Goal: Transaction & Acquisition: Purchase product/service

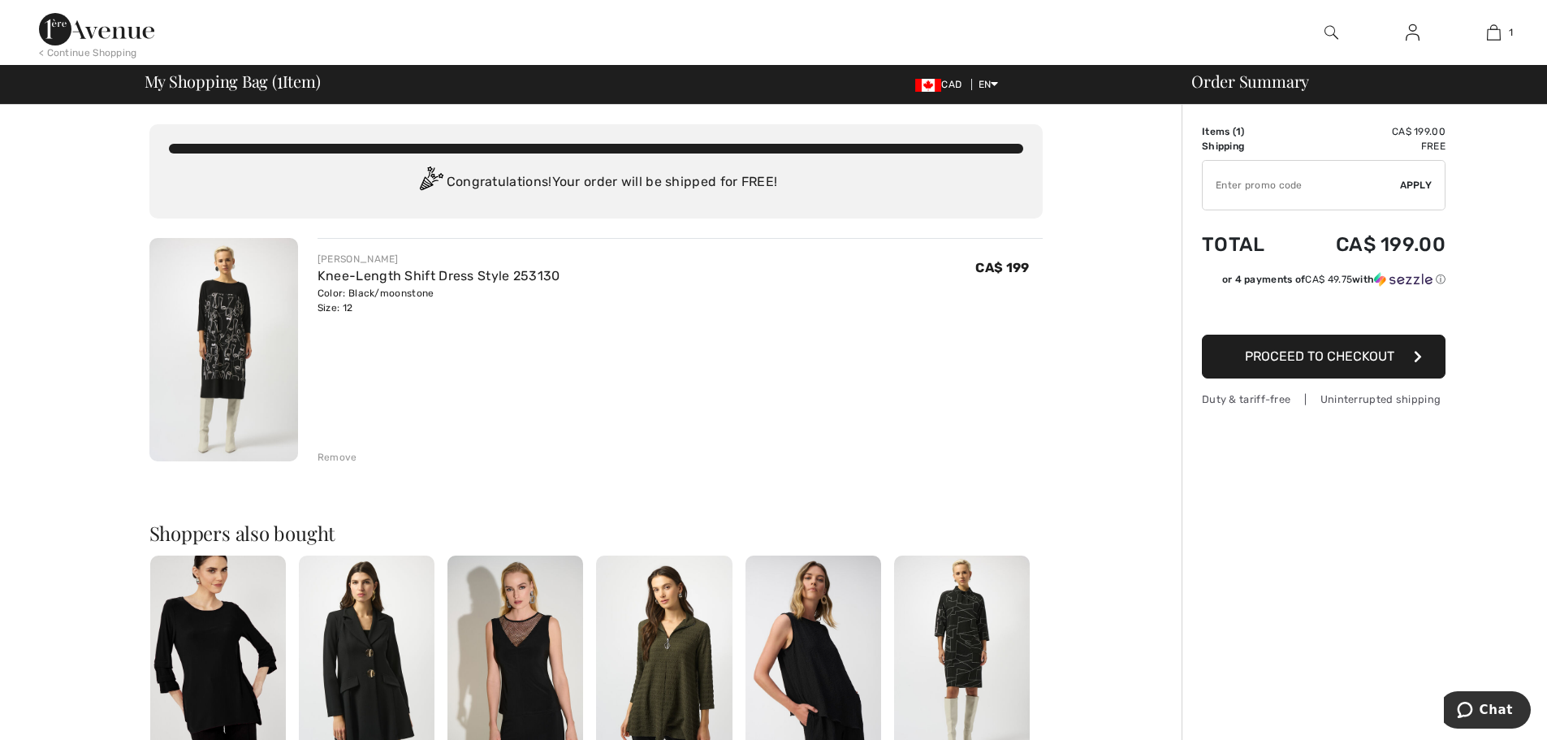
click at [1385, 357] on span "Proceed to Checkout" at bounding box center [1319, 355] width 149 height 15
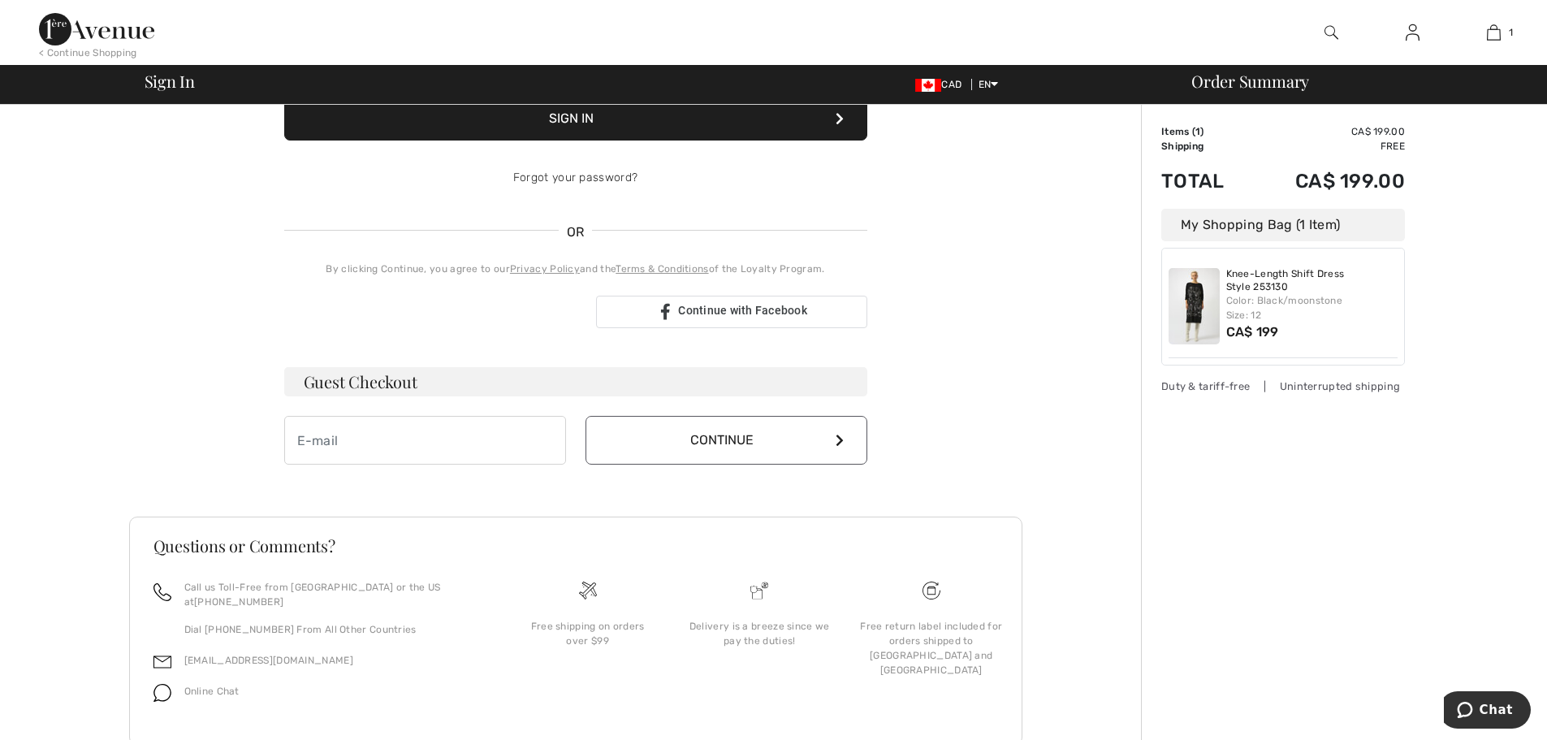
scroll to position [280, 0]
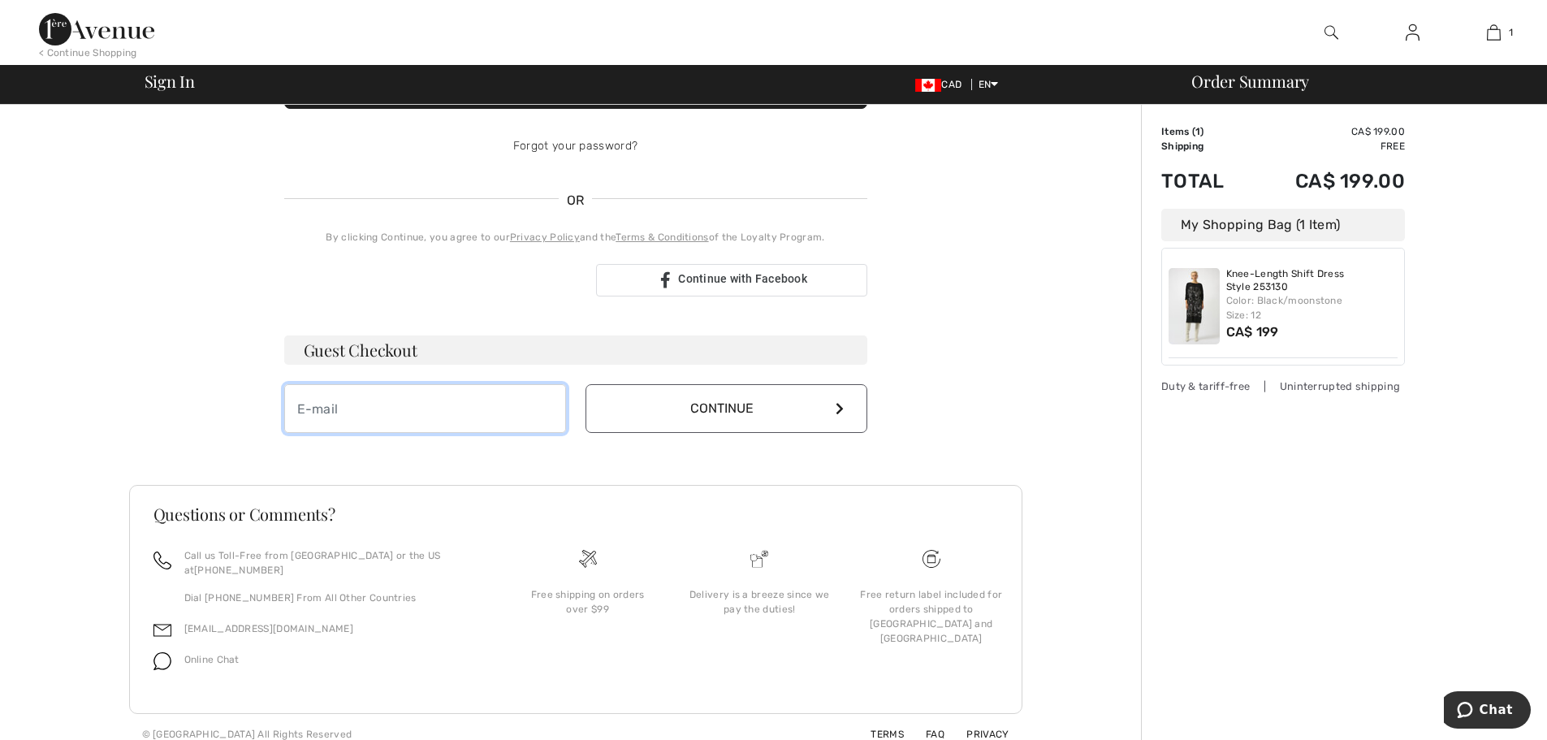
click at [353, 407] on input "email" at bounding box center [425, 408] width 282 height 49
type input "hollyakennedy10@gmail.com"
click at [683, 404] on button "Continue" at bounding box center [727, 408] width 282 height 49
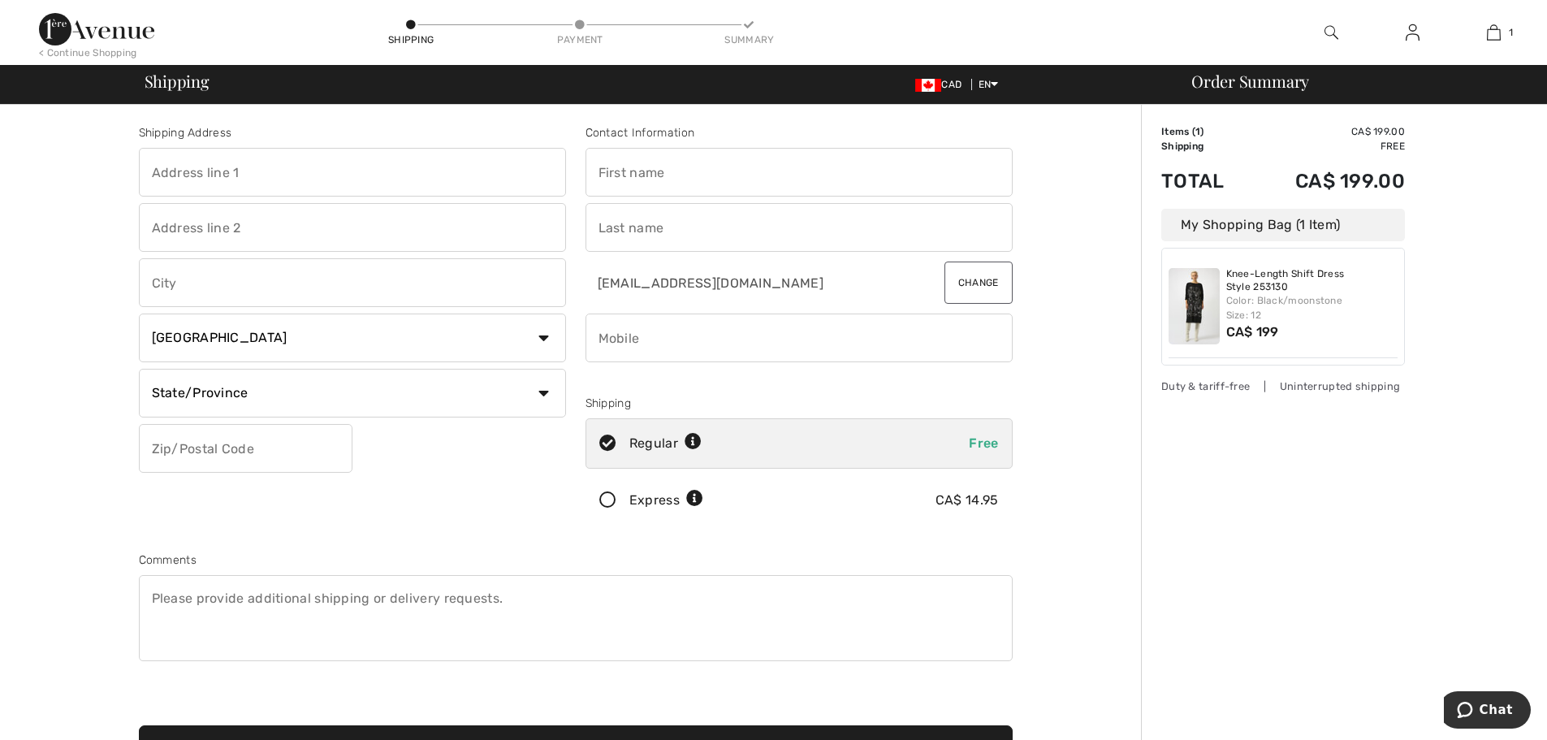
click at [244, 164] on input "text" at bounding box center [352, 172] width 427 height 49
type input "[STREET_ADDRESS]"
type input "[GEOGRAPHIC_DATA][PERSON_NAME]"
select select "AB"
type input "T3Z 1A2"
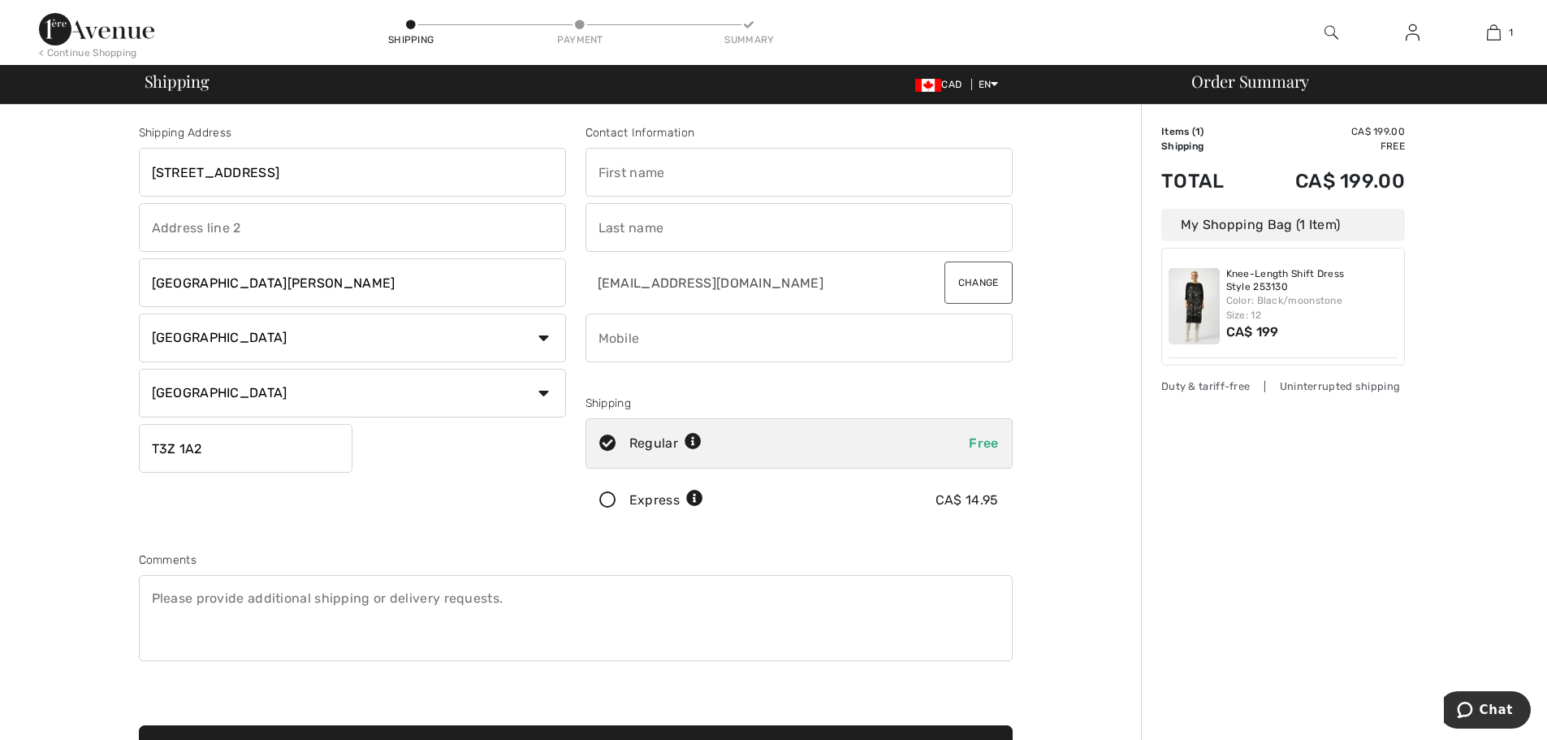
type input "Holly"
type input "Kennedy"
type input "4038154251"
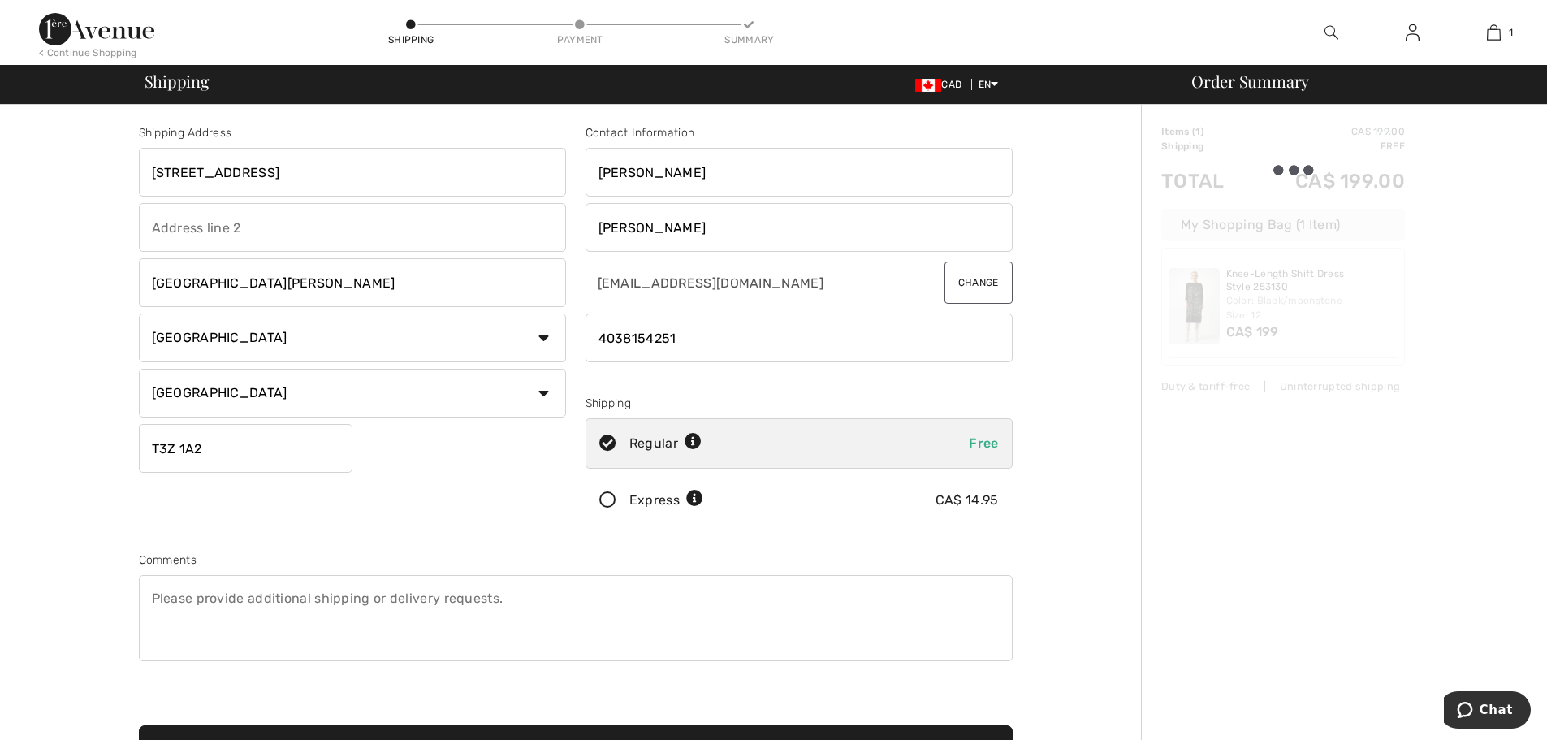
type input "T3Z1A2"
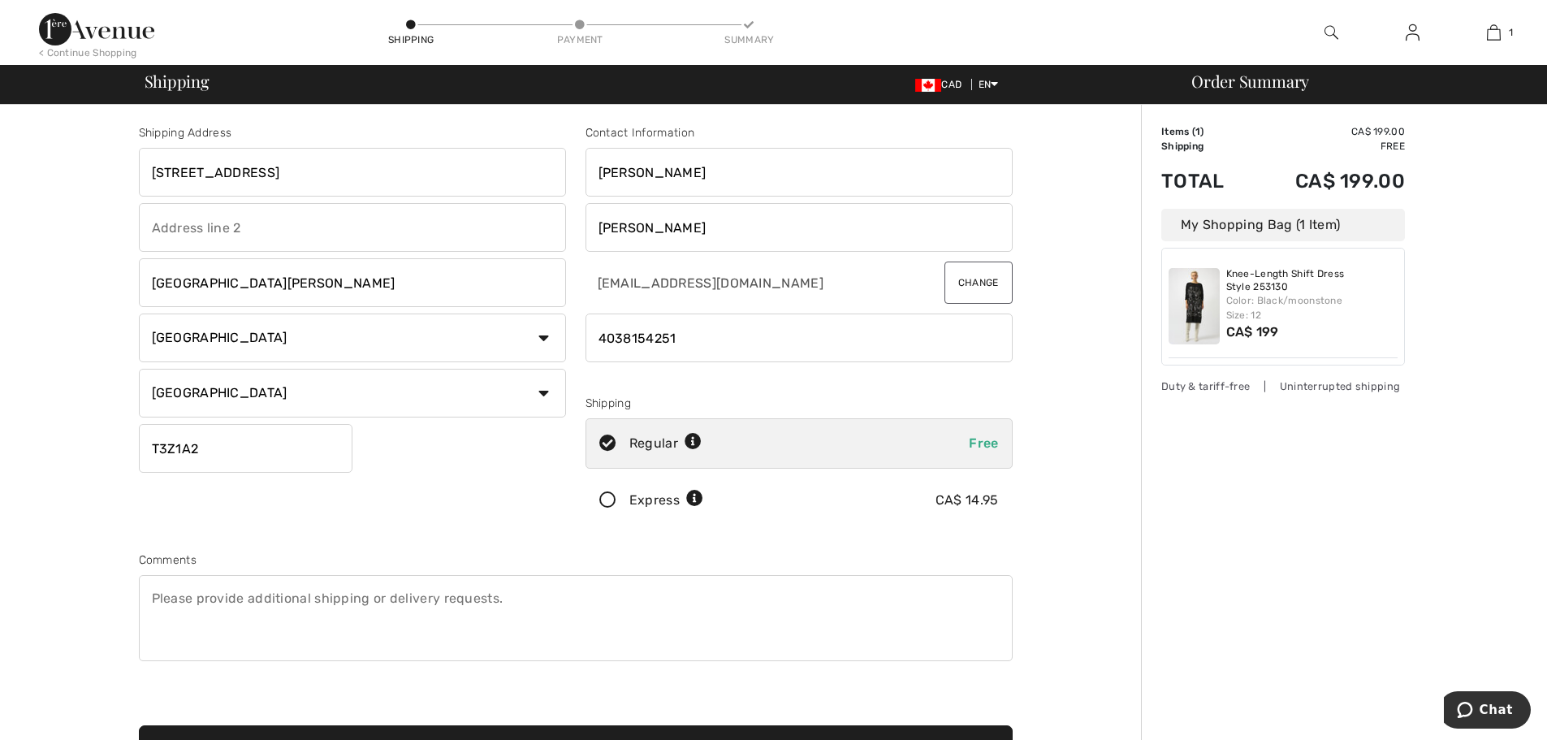
click at [610, 502] on icon at bounding box center [607, 500] width 43 height 17
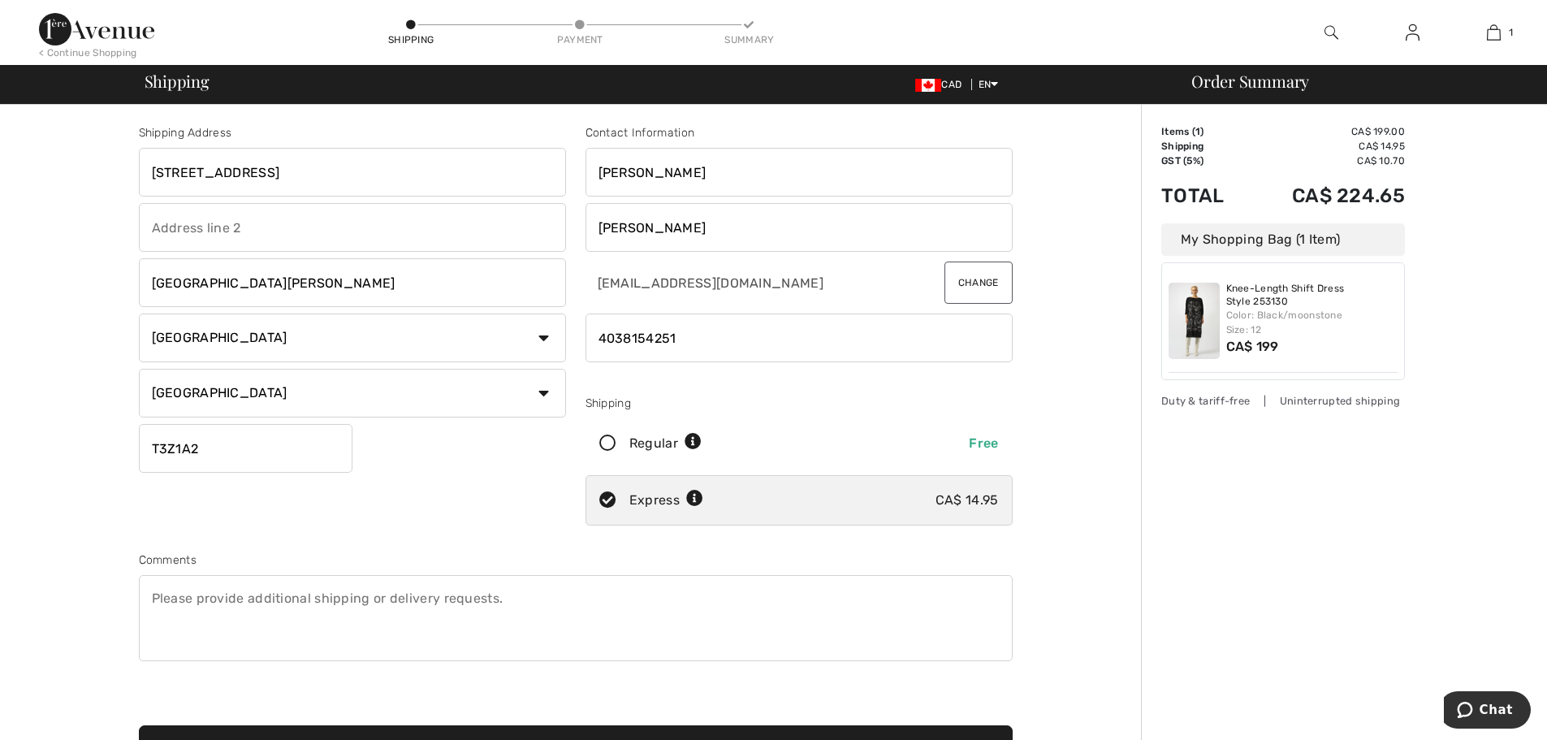
click at [337, 607] on textarea at bounding box center [576, 618] width 874 height 86
click at [535, 599] on textarea "With the Canada Post strike, would it be possible to send this Fedex or UPS?" at bounding box center [576, 618] width 874 height 86
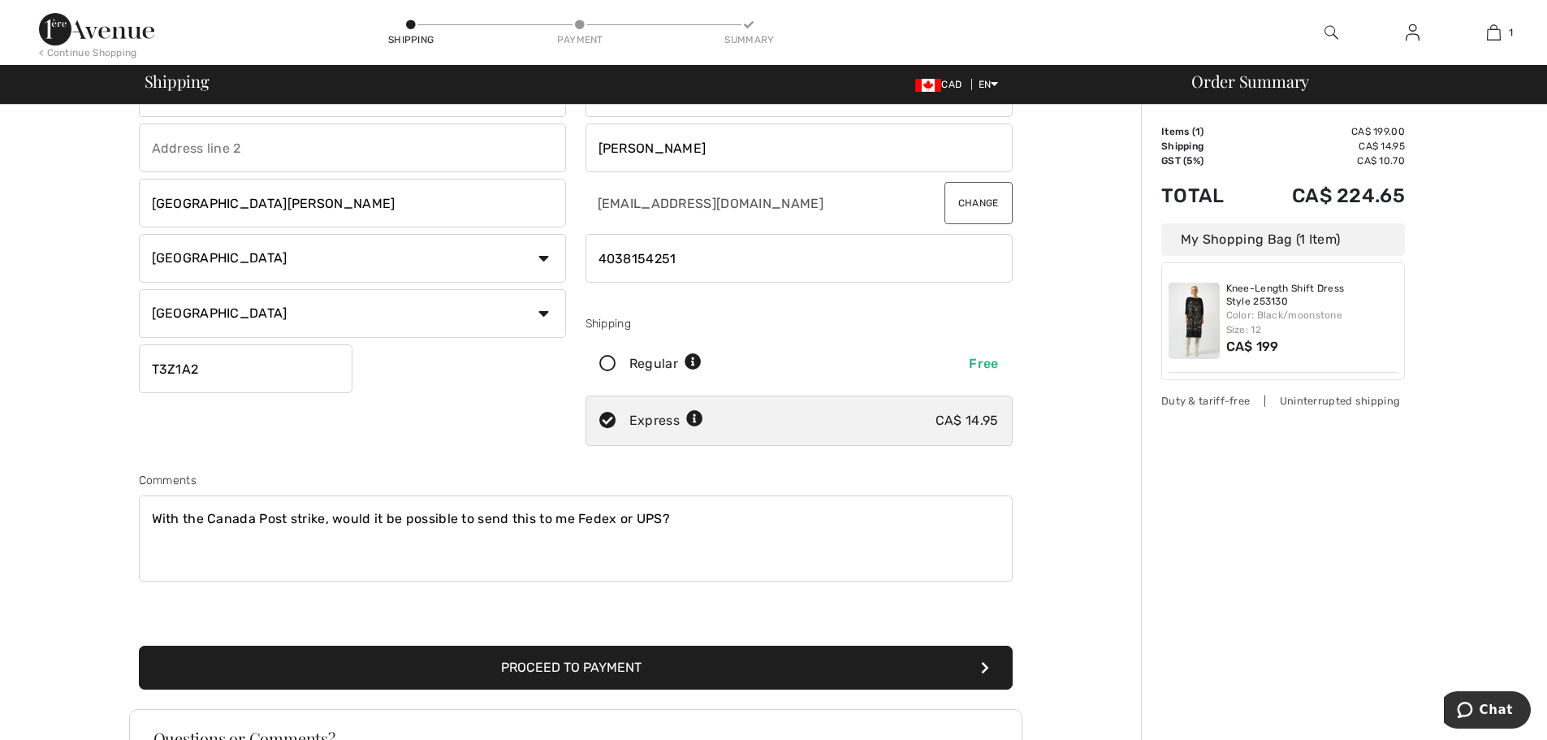
scroll to position [304, 0]
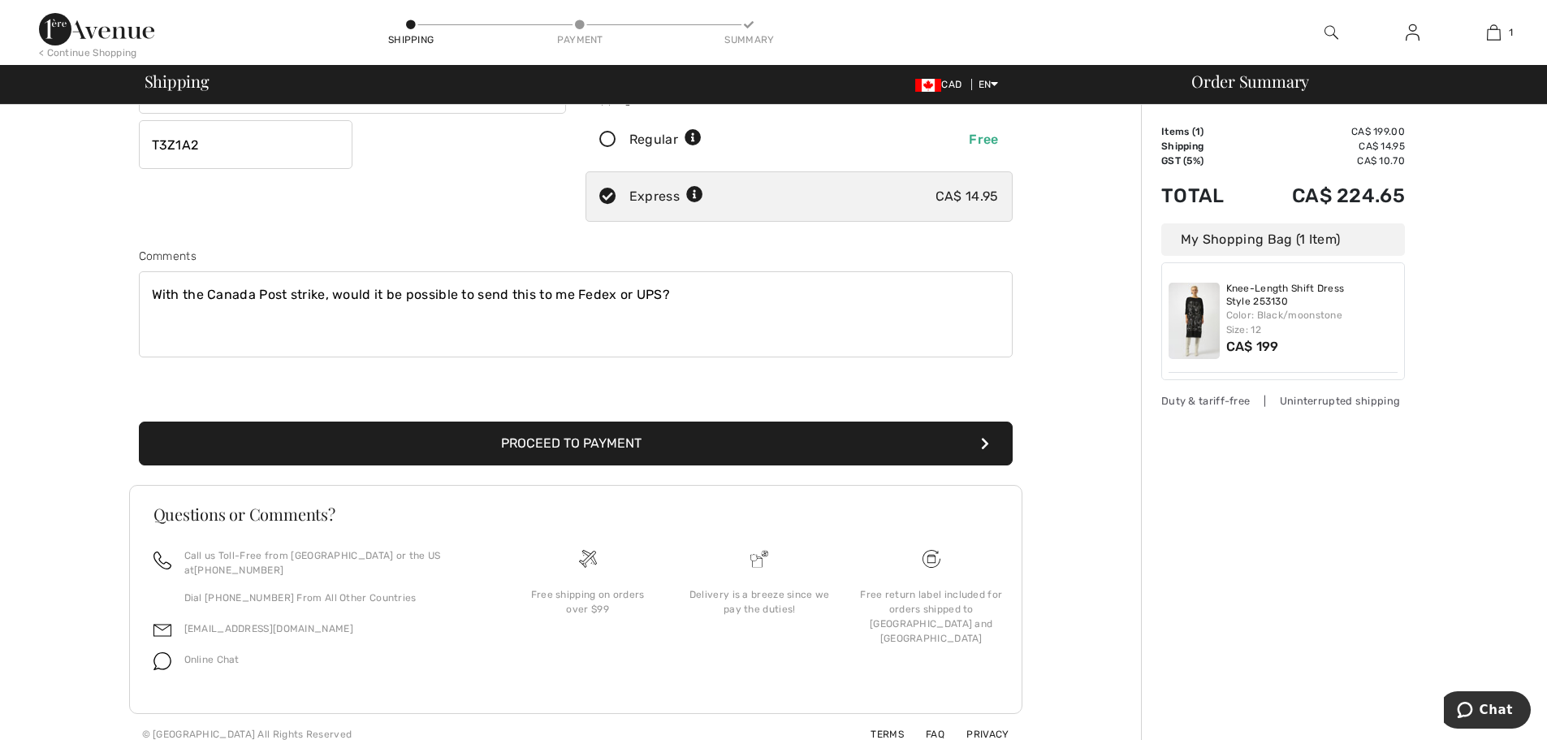
type textarea "With the Canada Post strike, would it be possible to send this to me Fedex or U…"
click at [601, 445] on button "Proceed to Payment" at bounding box center [576, 443] width 874 height 44
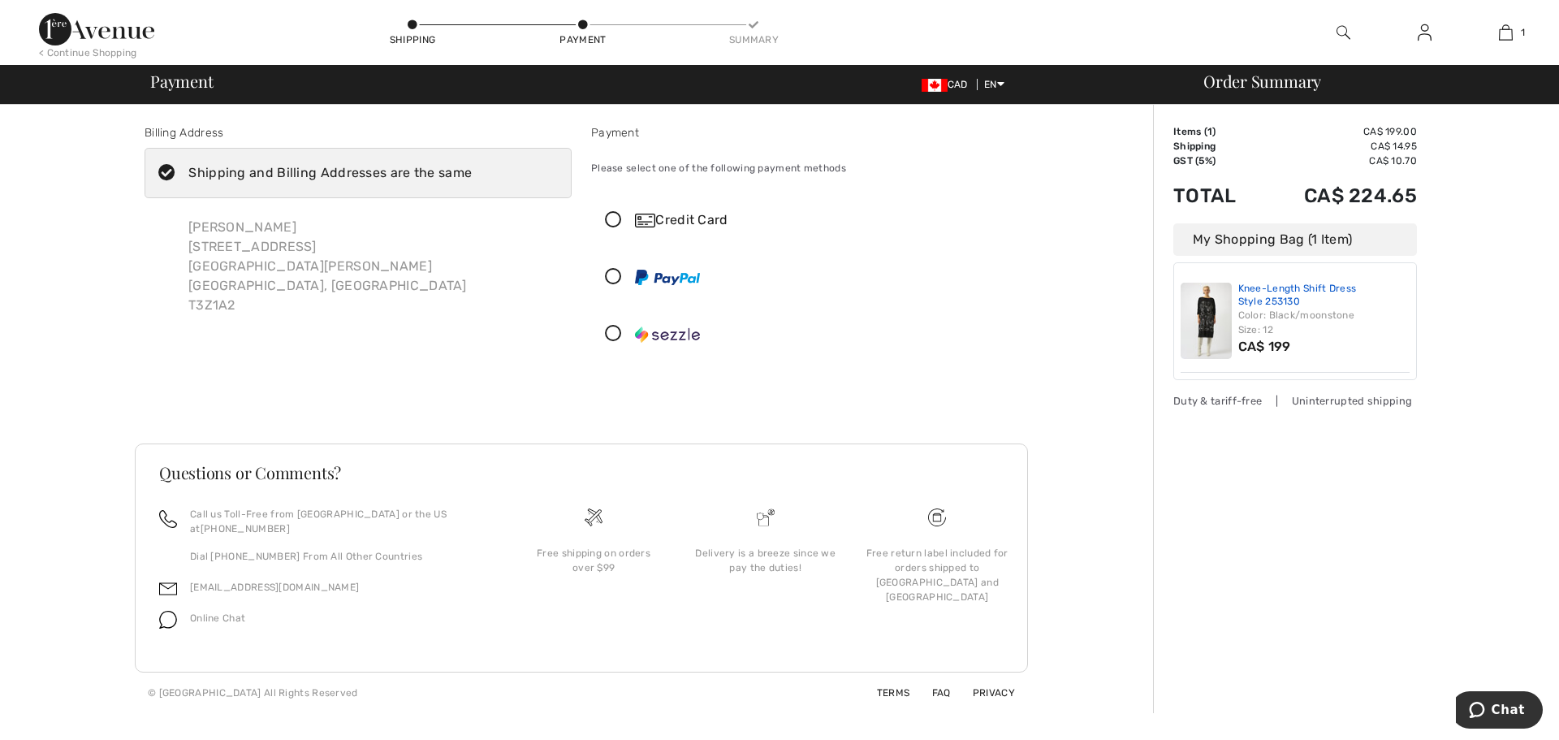
click at [1254, 286] on link "Knee-Length Shift Dress Style 253130" at bounding box center [1324, 295] width 172 height 25
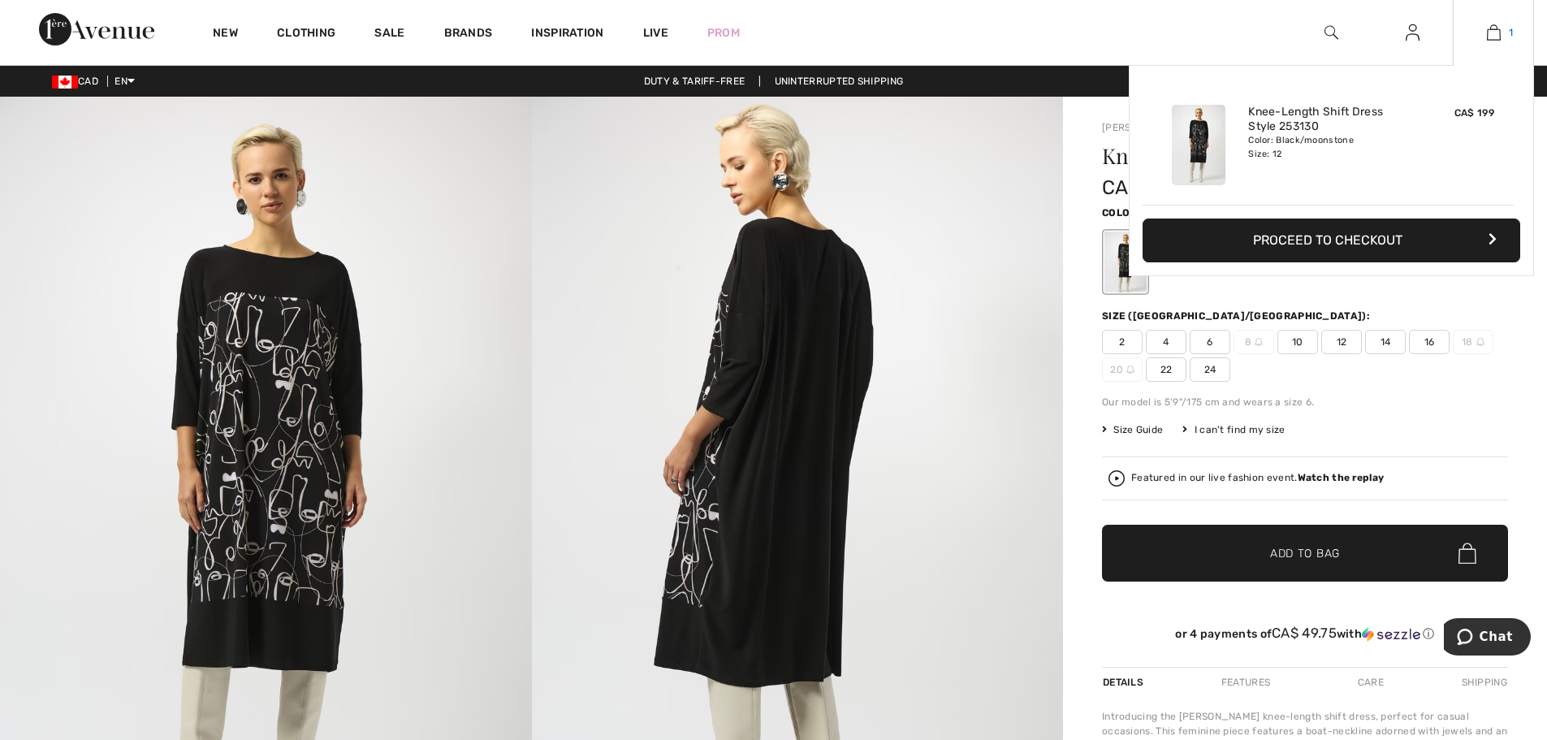
click at [1498, 32] on img at bounding box center [1494, 32] width 14 height 19
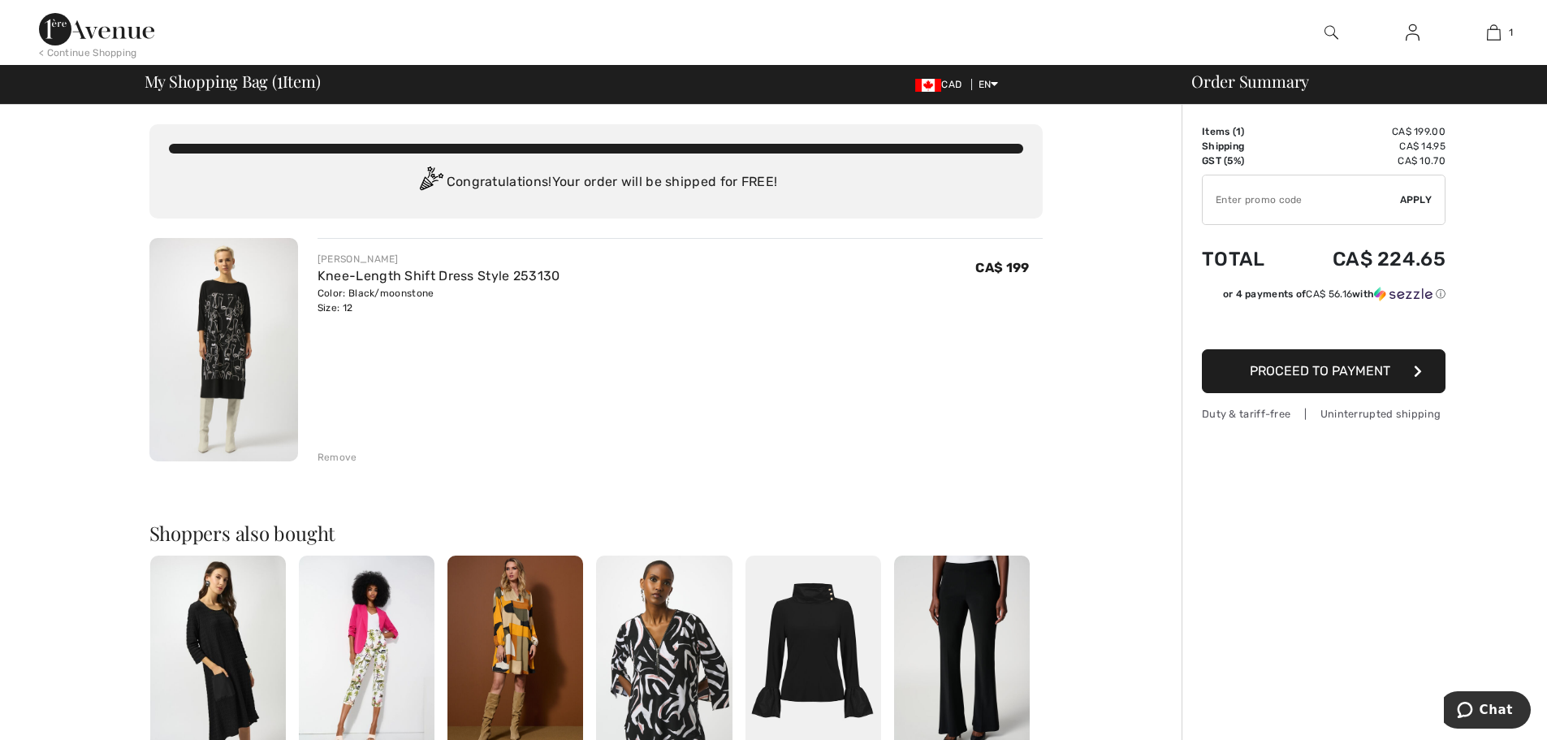
click at [1322, 367] on span "Proceed to Payment" at bounding box center [1320, 370] width 140 height 15
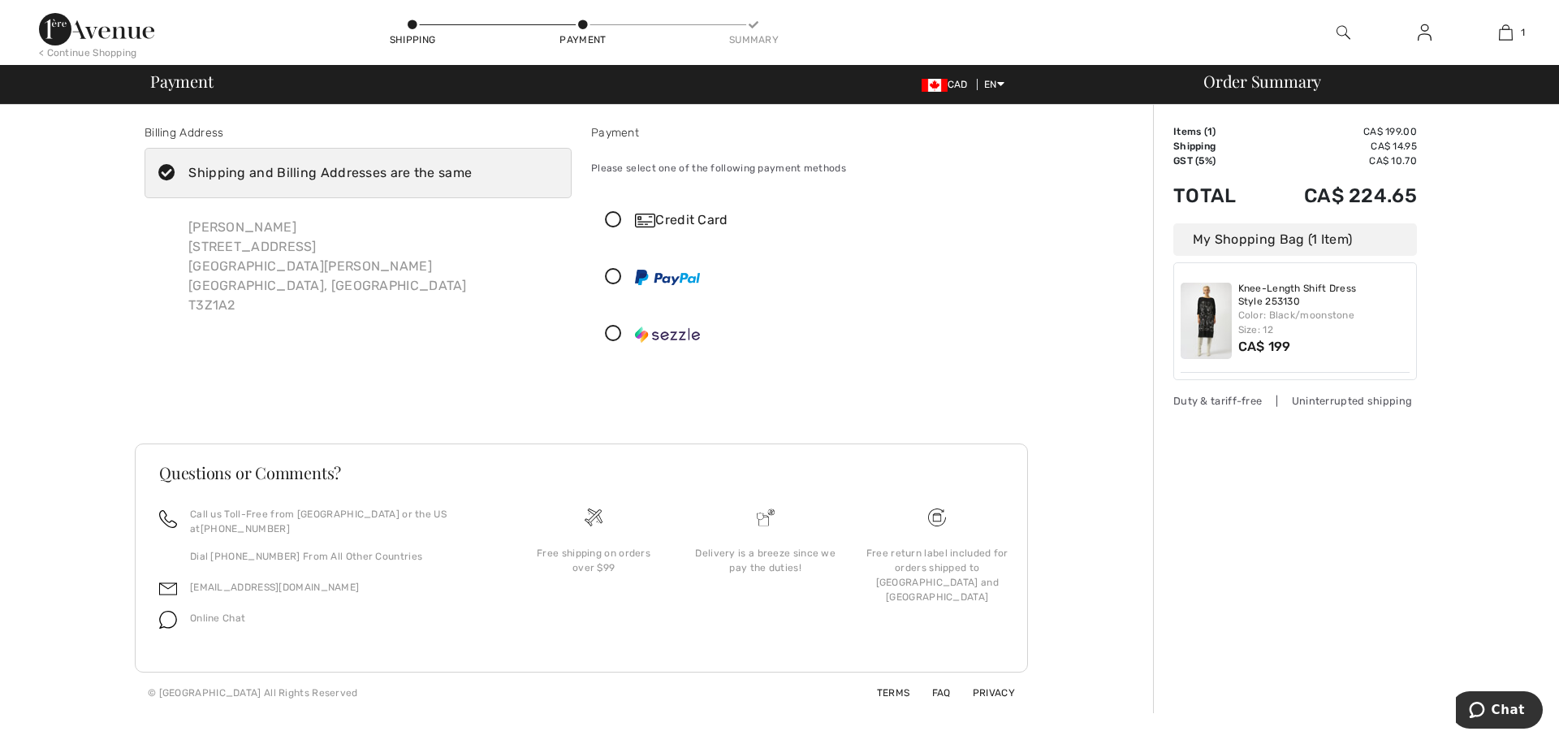
click at [607, 220] on icon at bounding box center [613, 220] width 43 height 17
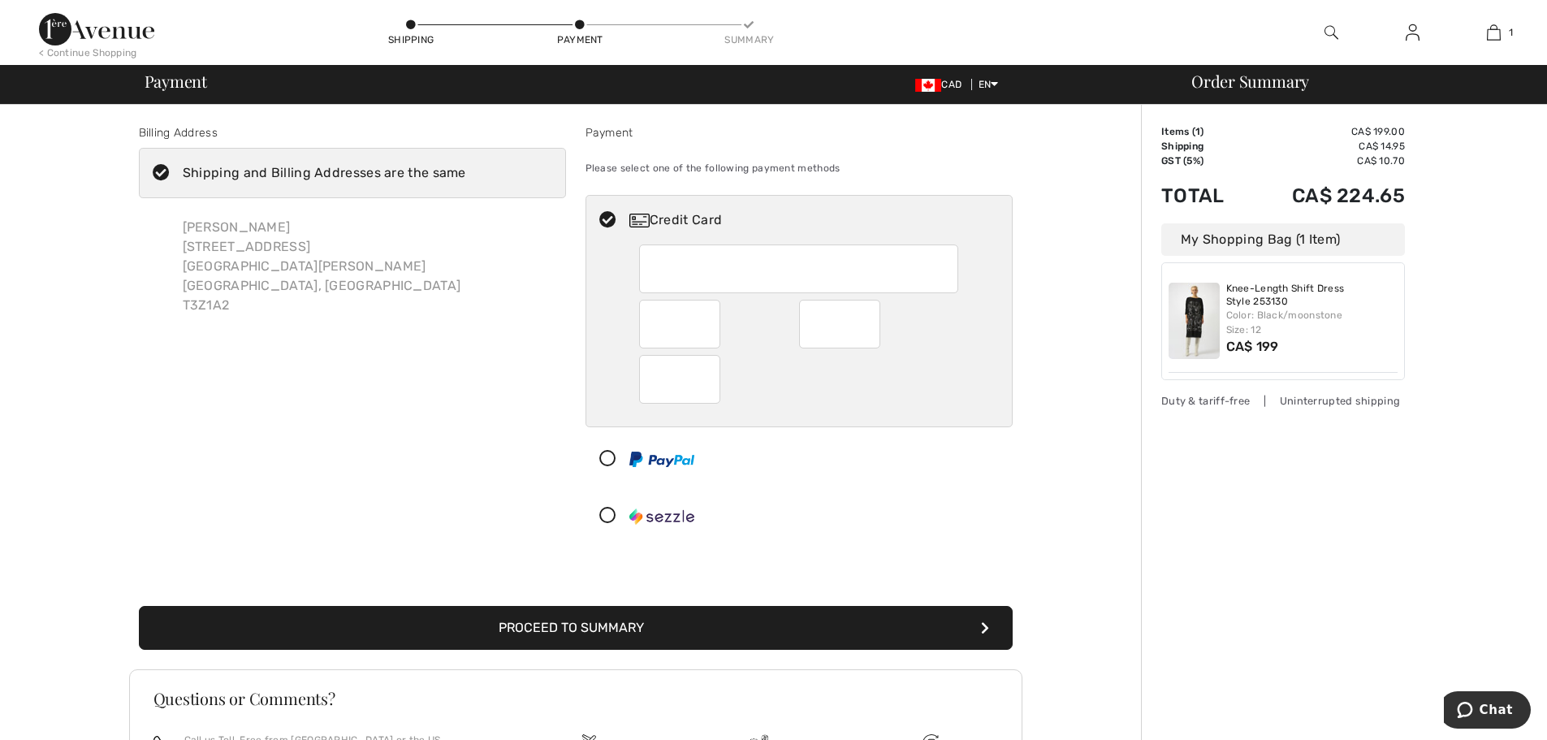
click at [852, 381] on div at bounding box center [798, 379] width 319 height 49
click at [1128, 474] on div "Billing Address Shipping and Billing Addresses are the same Holly Kennedy 54 Ma…" at bounding box center [575, 522] width 1131 height 834
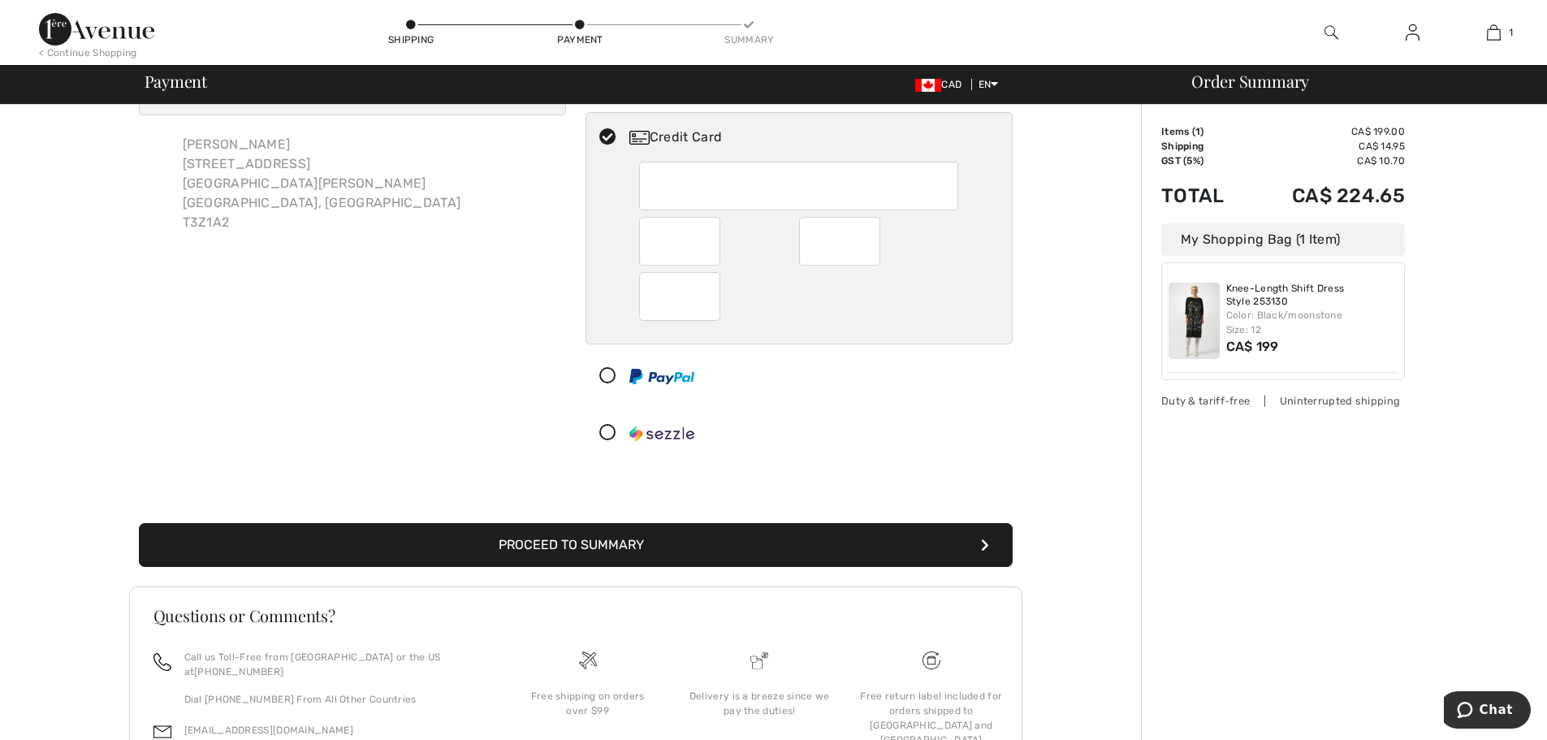
scroll to position [184, 0]
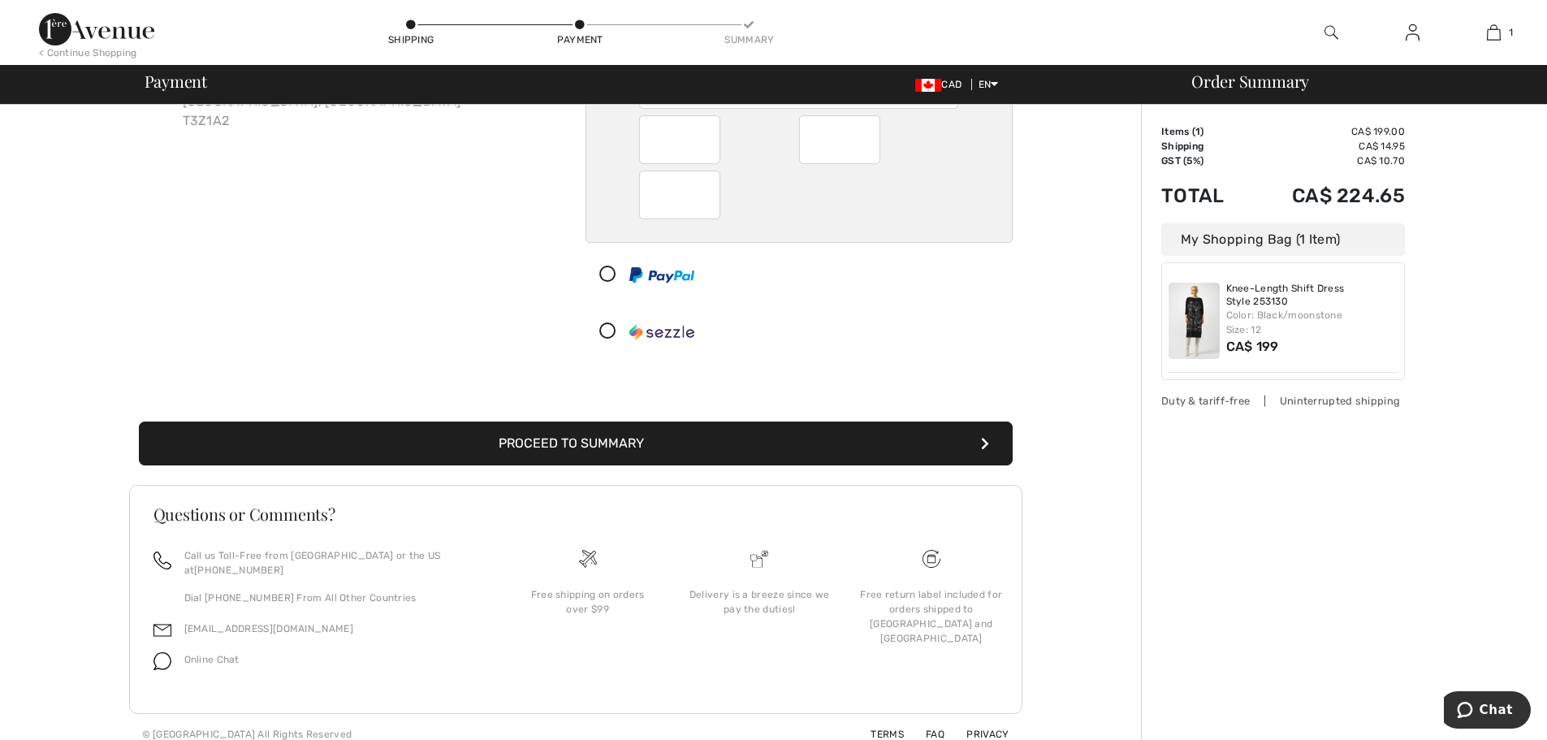
click at [521, 431] on button "Proceed to Summary" at bounding box center [576, 443] width 874 height 44
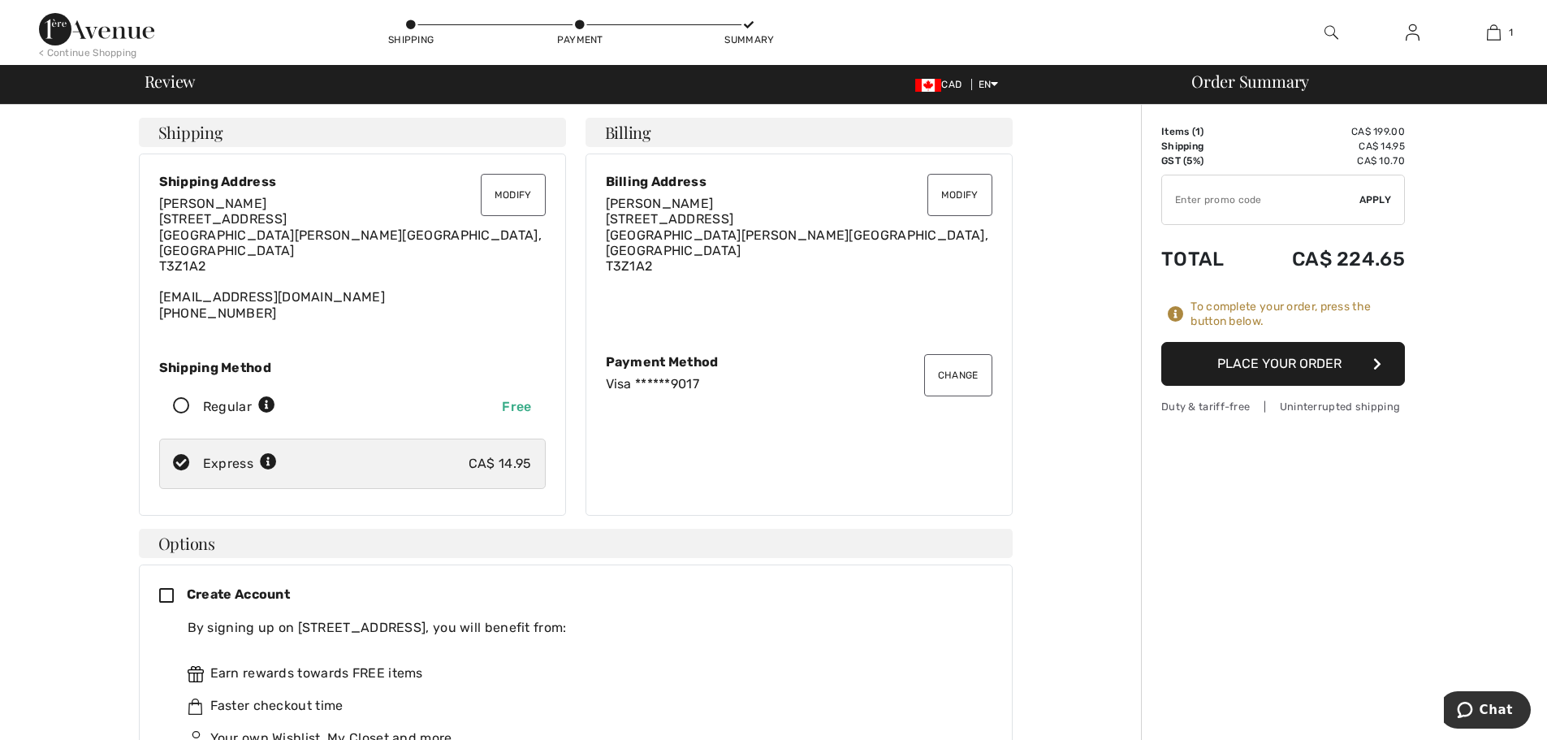
click at [962, 196] on button "Modify" at bounding box center [959, 195] width 65 height 42
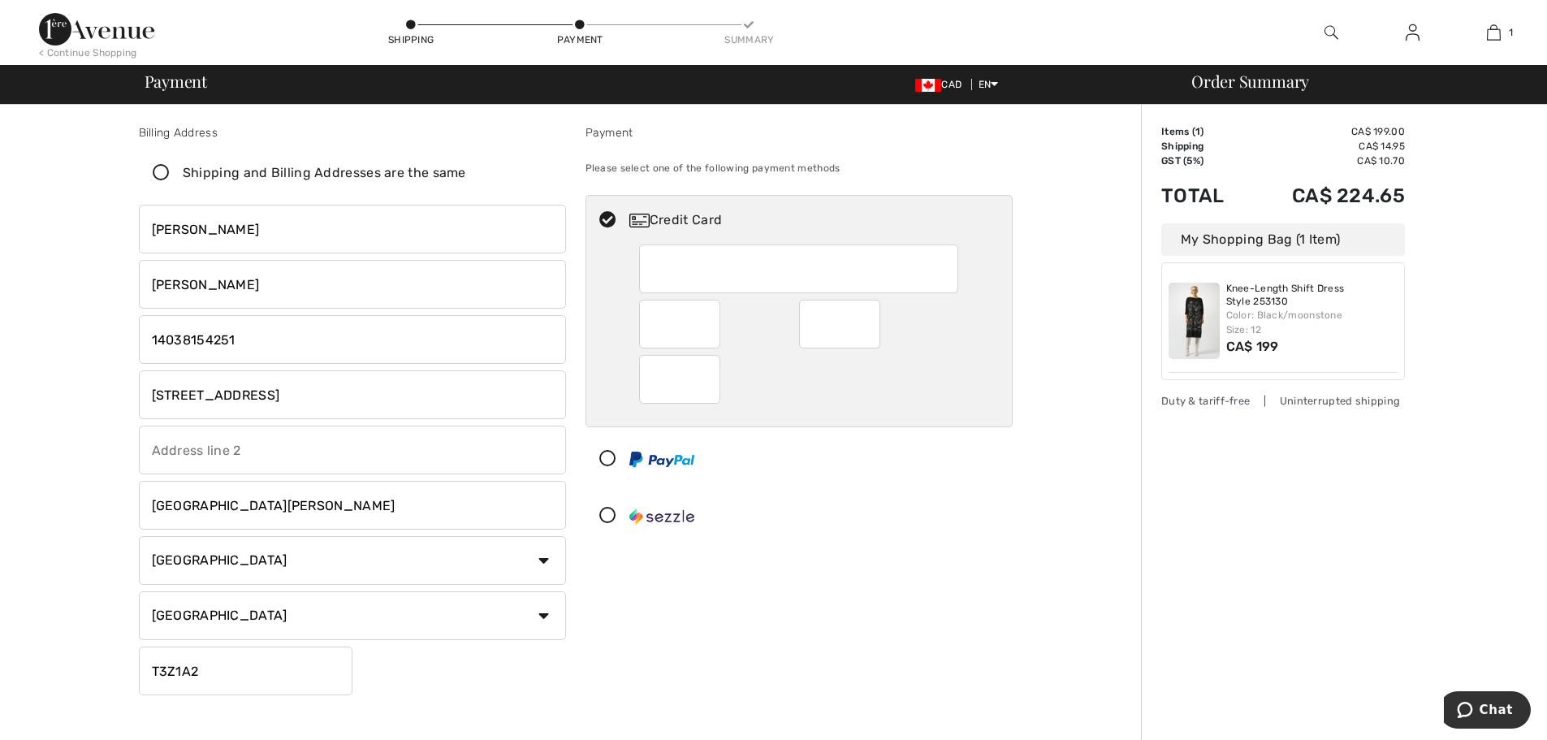
click at [232, 232] on input "[PERSON_NAME]" at bounding box center [352, 229] width 427 height 49
type input "H"
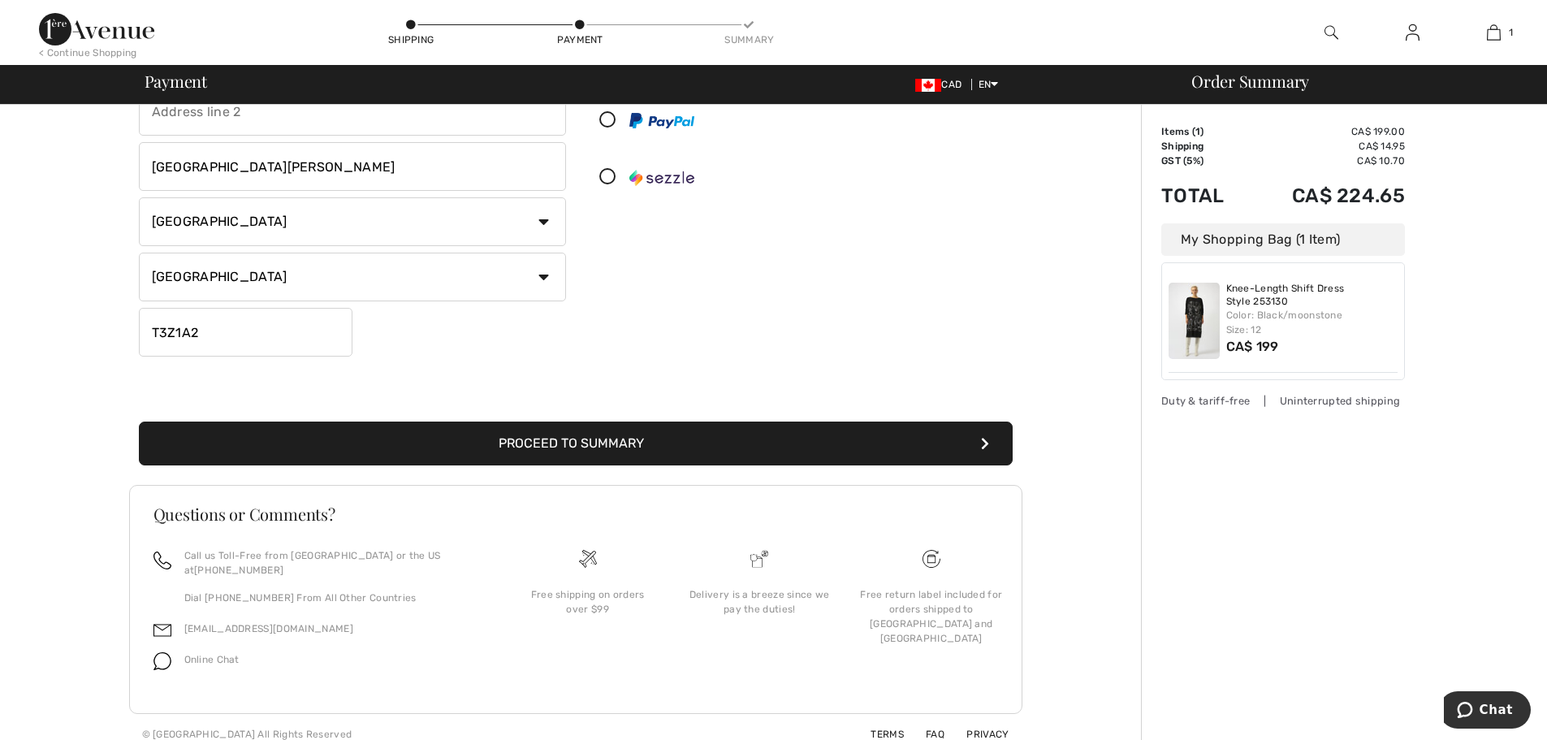
click at [611, 447] on button "Proceed to Summary" at bounding box center [576, 443] width 874 height 44
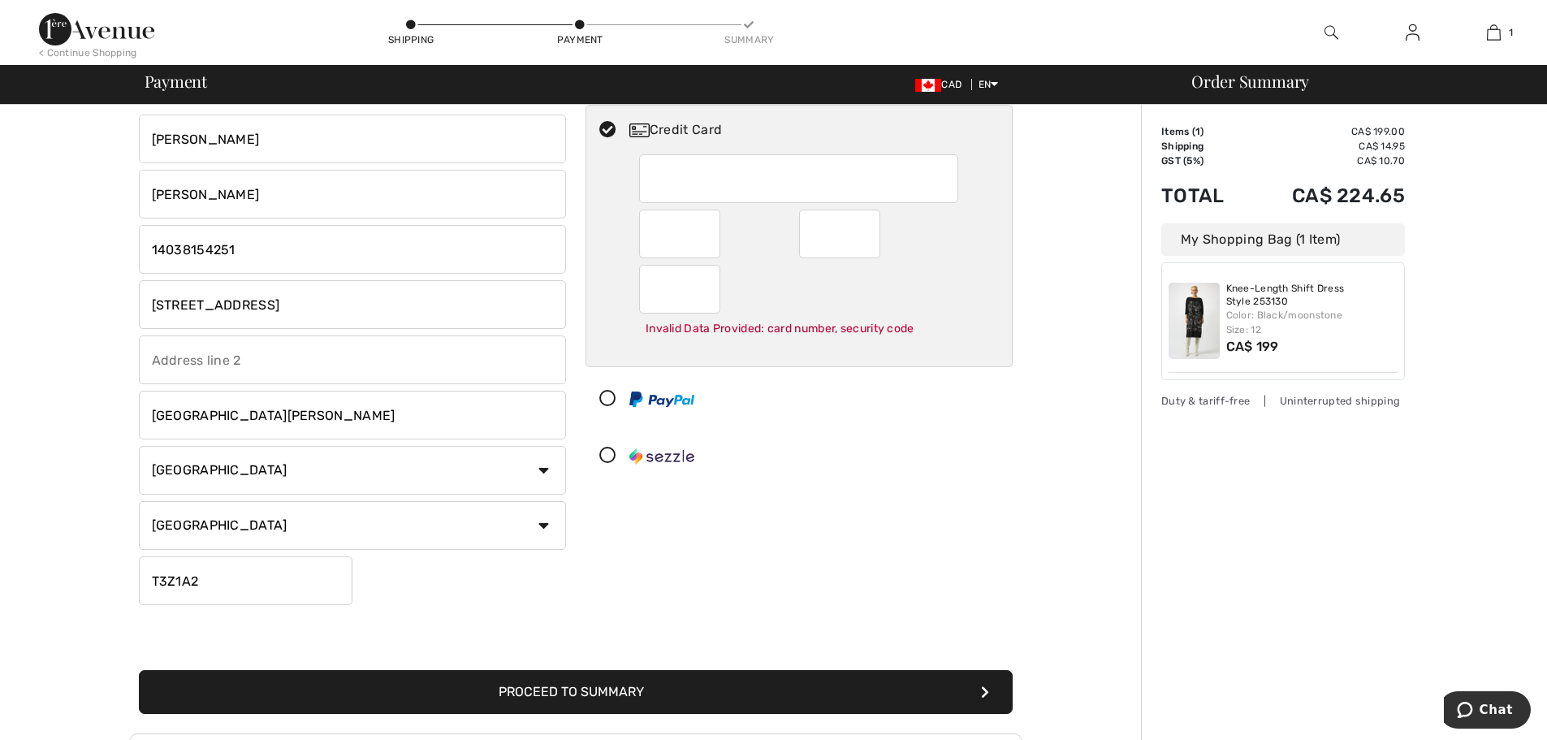
scroll to position [65, 0]
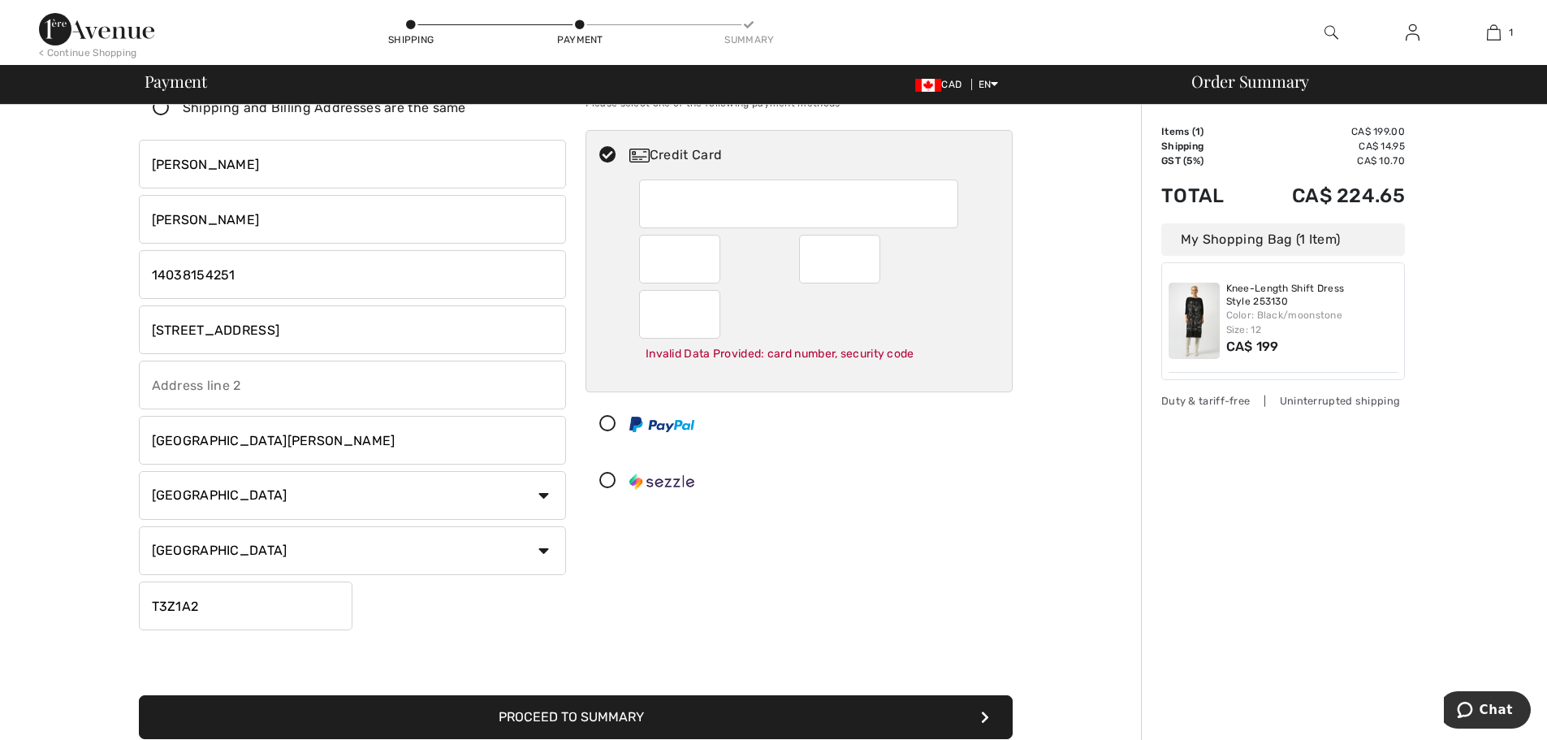
click at [218, 166] on input "[PERSON_NAME]" at bounding box center [352, 164] width 427 height 49
type input "R"
type input "Holly A"
click at [810, 468] on div at bounding box center [792, 480] width 413 height 49
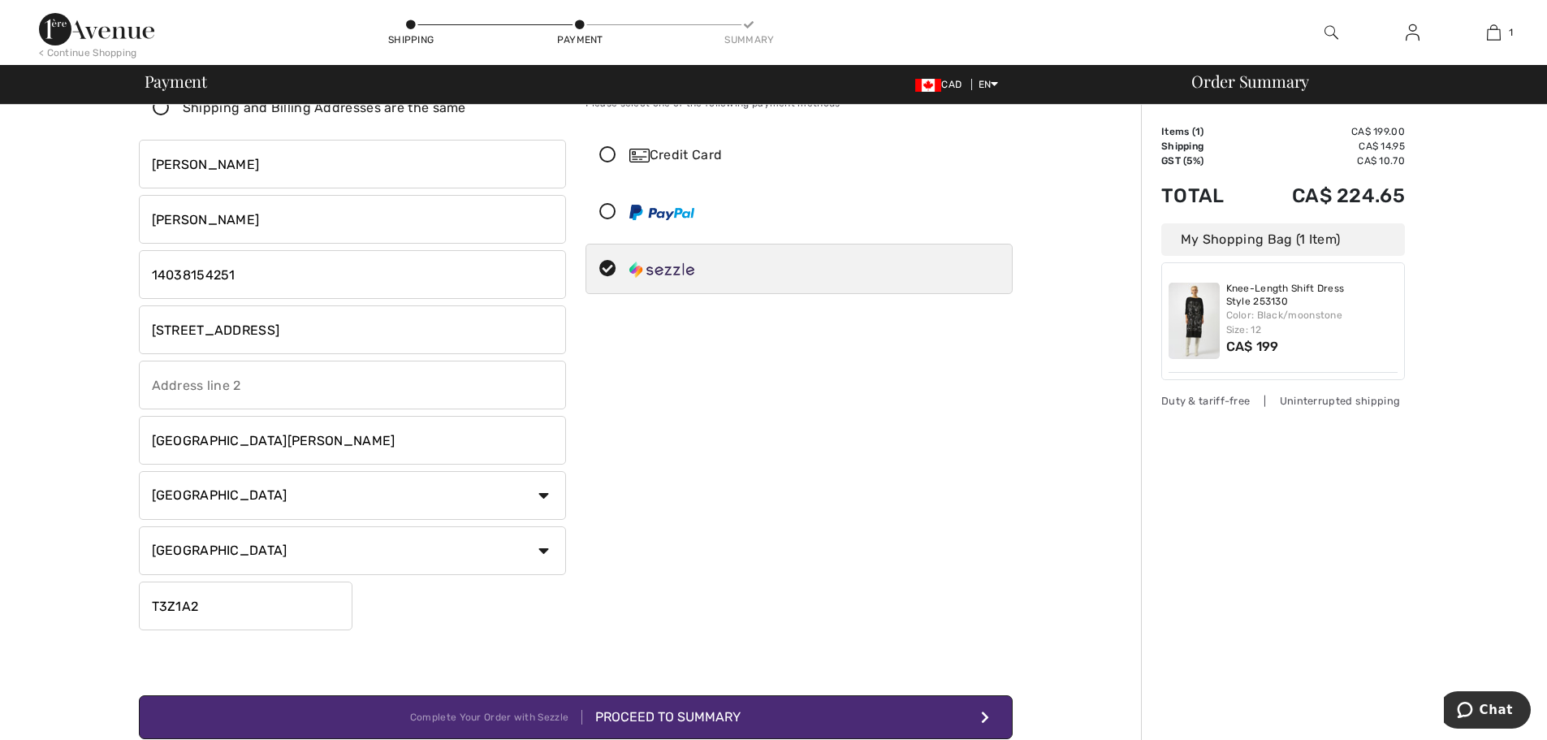
click at [715, 148] on div "Credit Card" at bounding box center [815, 154] width 372 height 19
radio input "true"
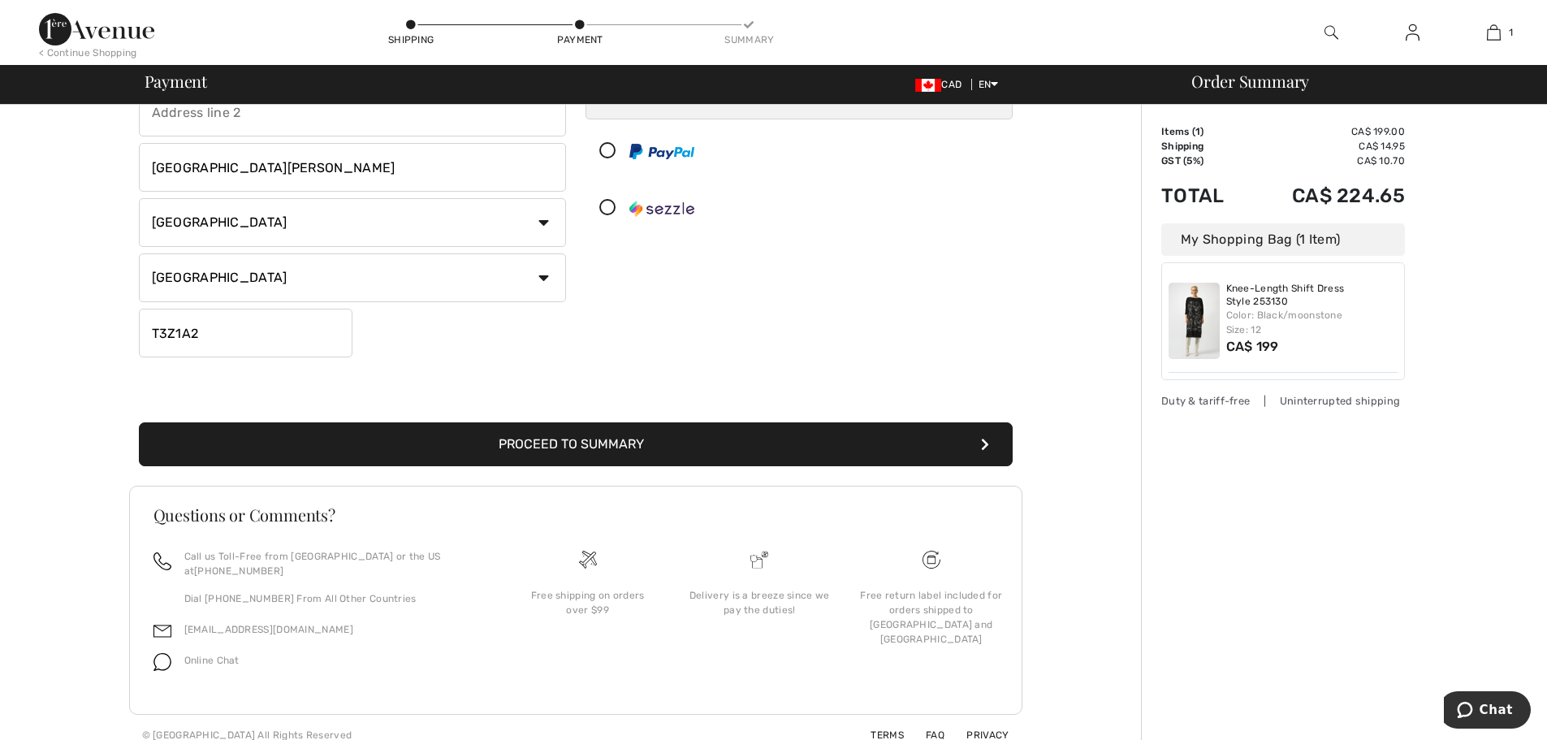
scroll to position [339, 0]
click at [590, 429] on button "Proceed to Summary" at bounding box center [576, 443] width 874 height 44
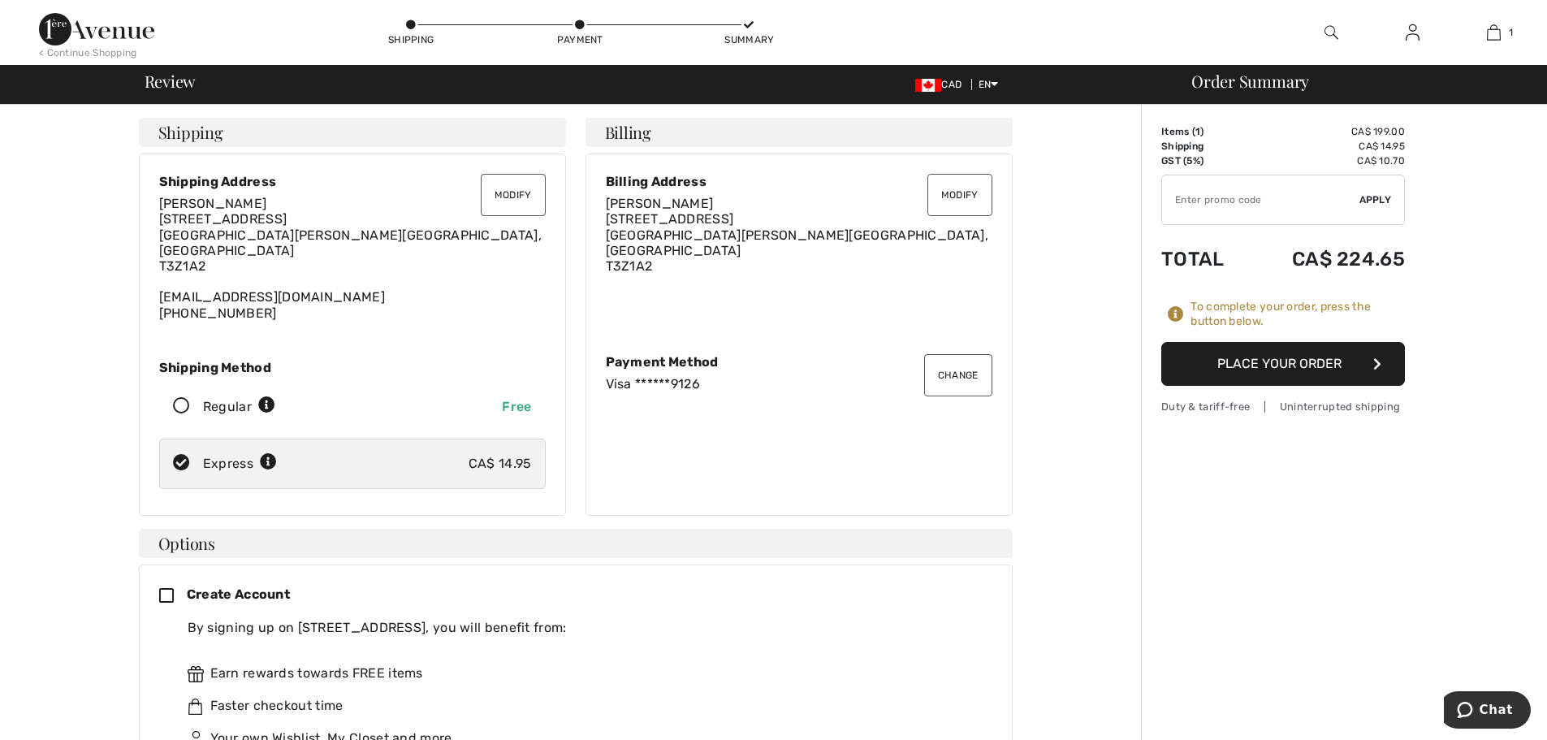
click at [1244, 362] on button "Place Your Order" at bounding box center [1283, 364] width 244 height 44
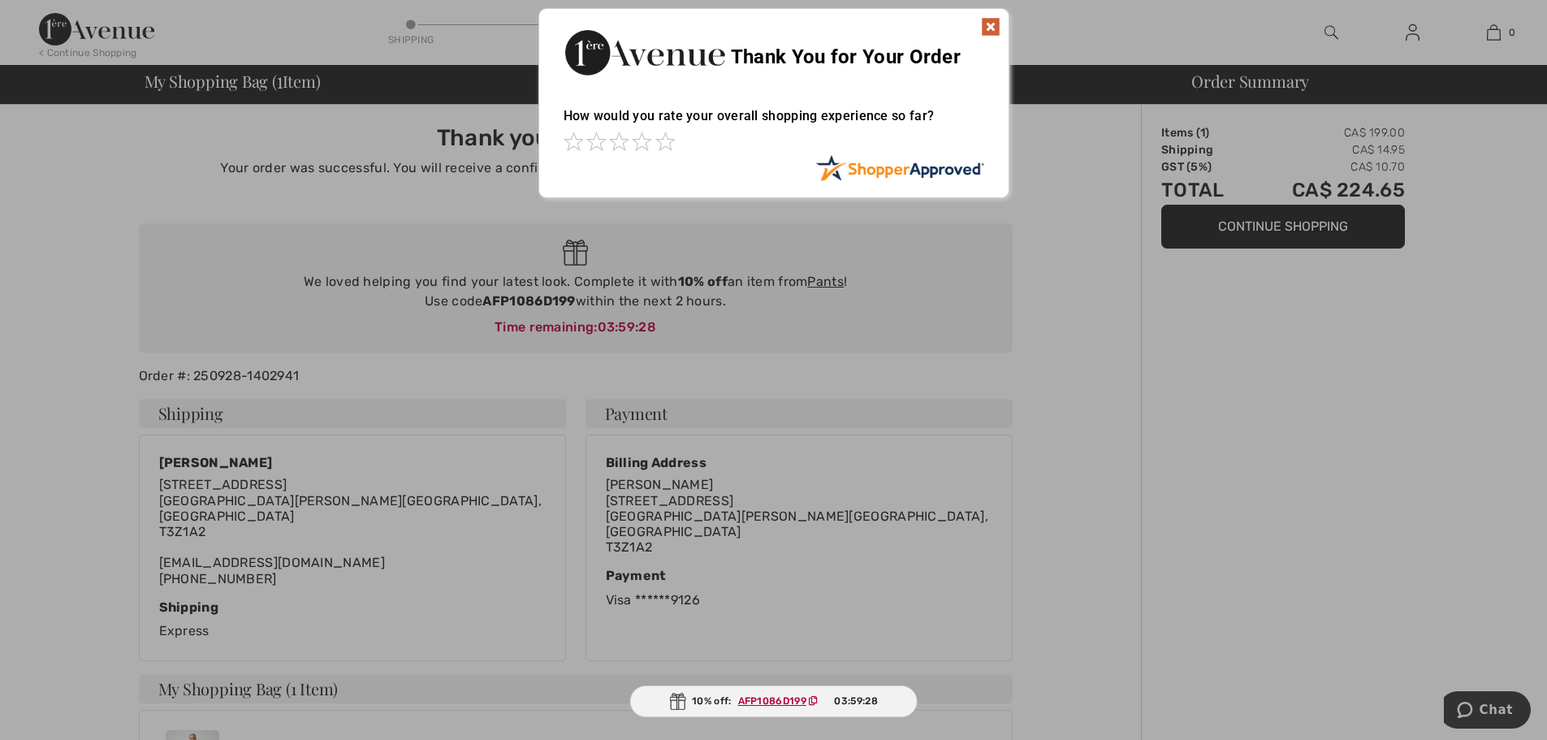
click at [991, 21] on img at bounding box center [990, 26] width 19 height 19
